Goal: Information Seeking & Learning: Learn about a topic

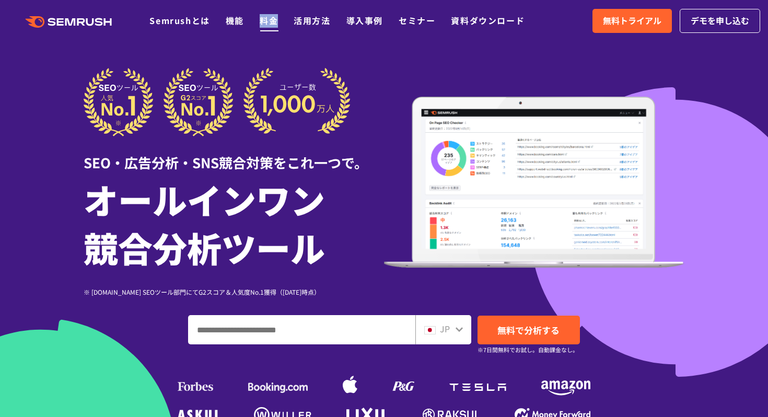
click at [275, 14] on li "料金" at bounding box center [269, 21] width 18 height 14
click at [279, 48] on div at bounding box center [384, 291] width 768 height 583
click at [270, 23] on link "料金" at bounding box center [269, 20] width 18 height 13
